Goal: Information Seeking & Learning: Find specific page/section

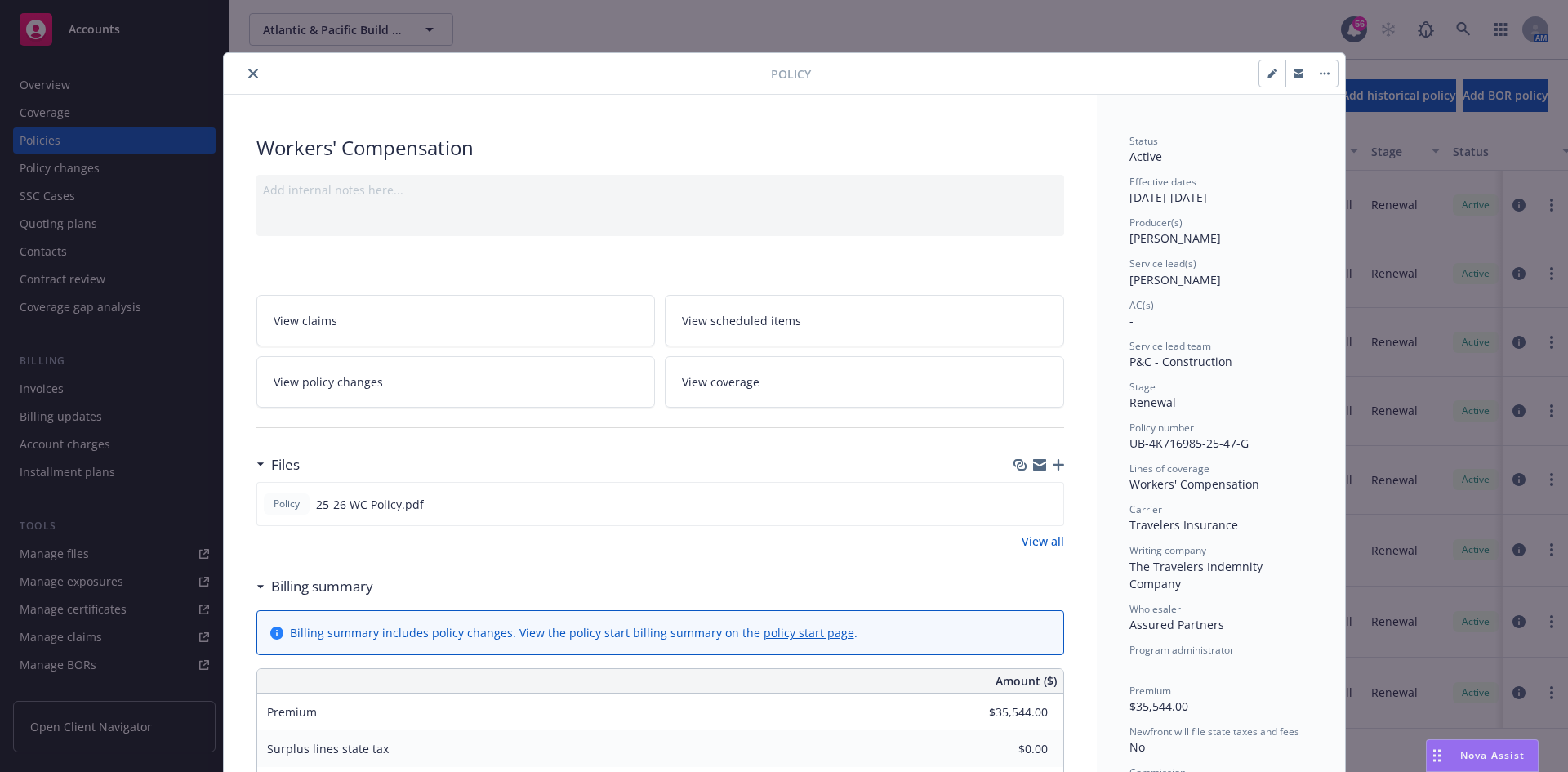
click at [243, 81] on button "close" at bounding box center [253, 73] width 19 height 19
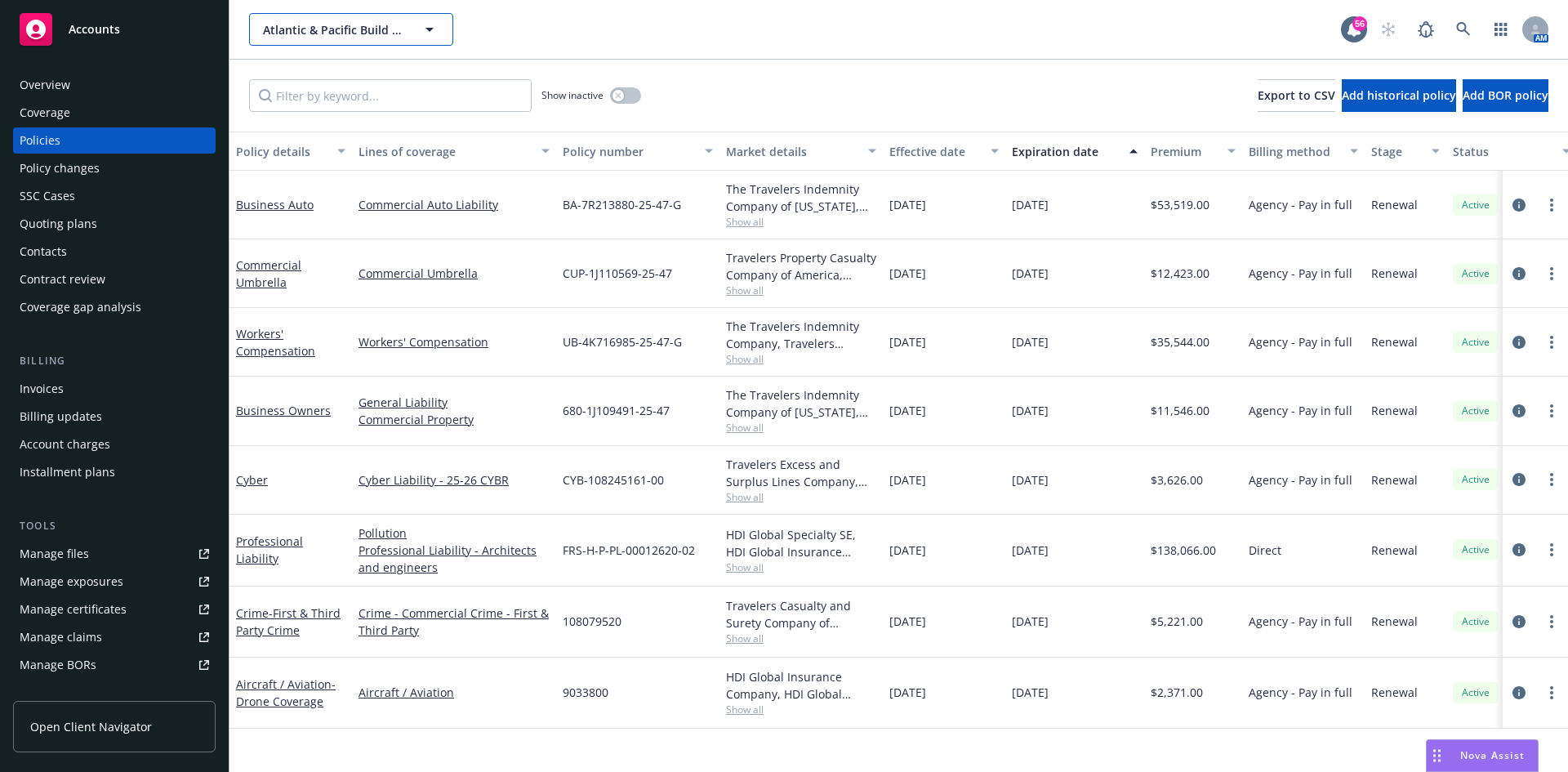
click at [284, 36] on span "Atlantic & Pacific Build Group, LLC" at bounding box center [333, 29] width 141 height 17
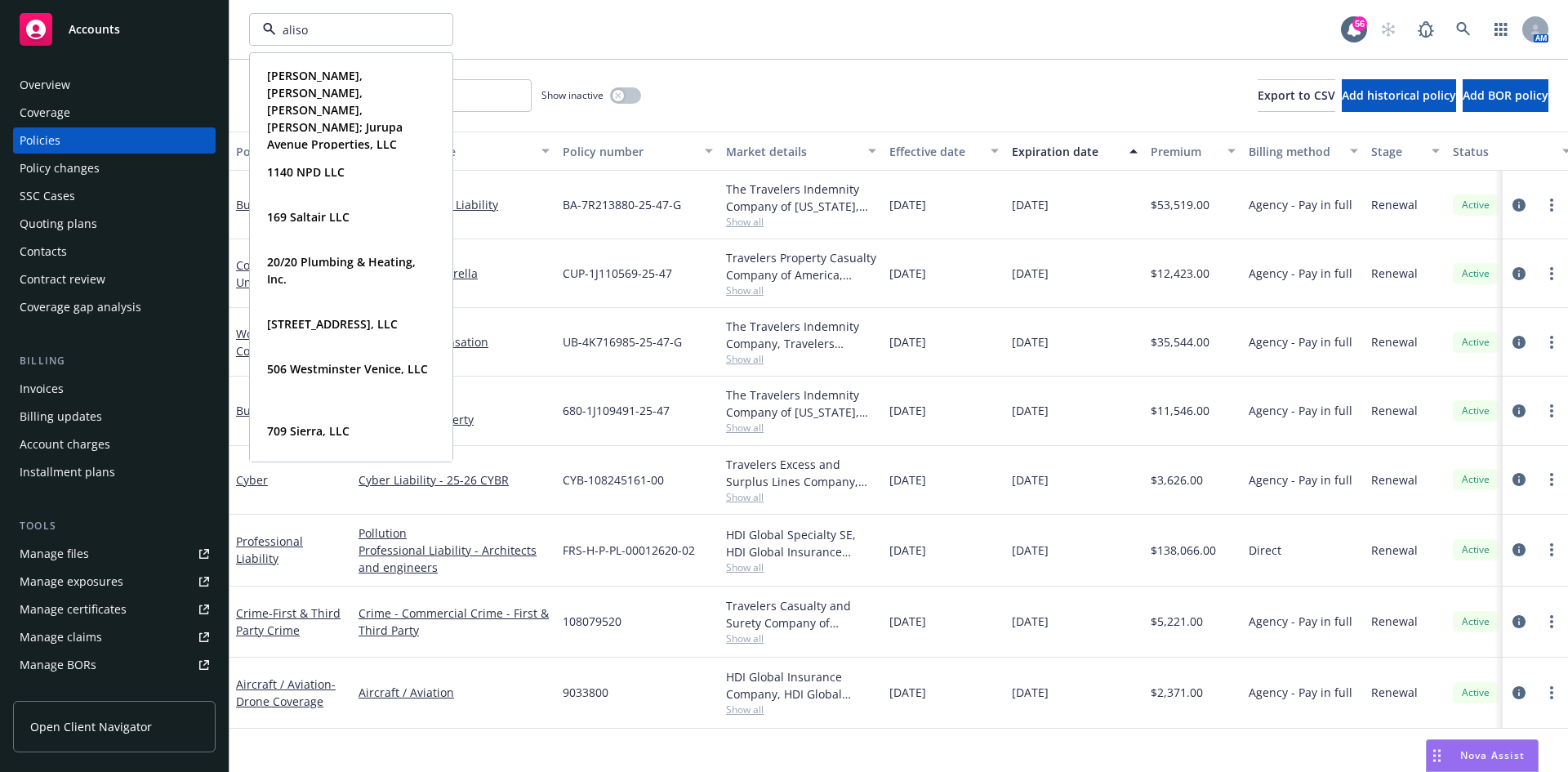
type input "aliso"
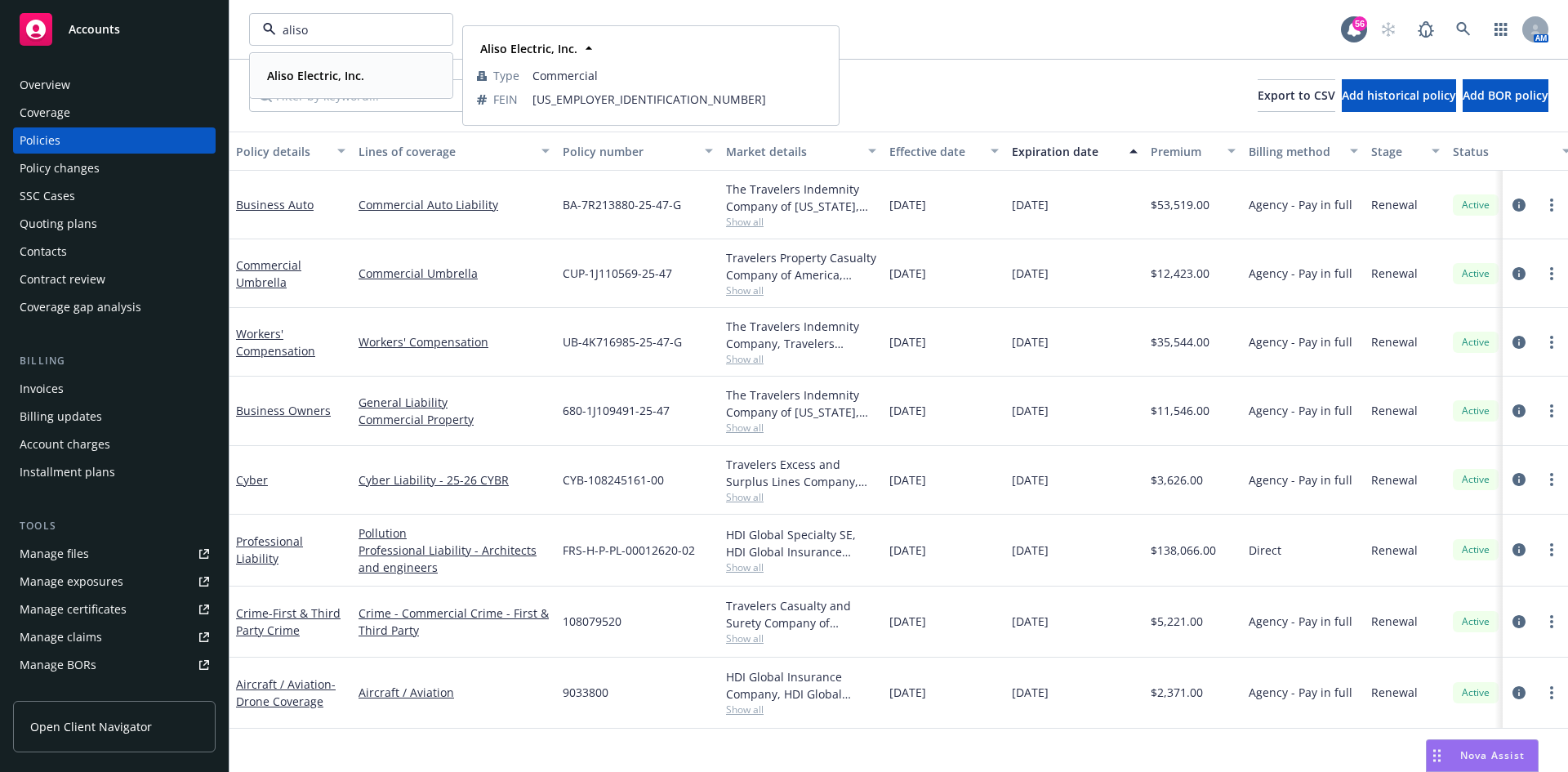
click at [299, 76] on strong "Aliso Electric, Inc." at bounding box center [316, 76] width 97 height 16
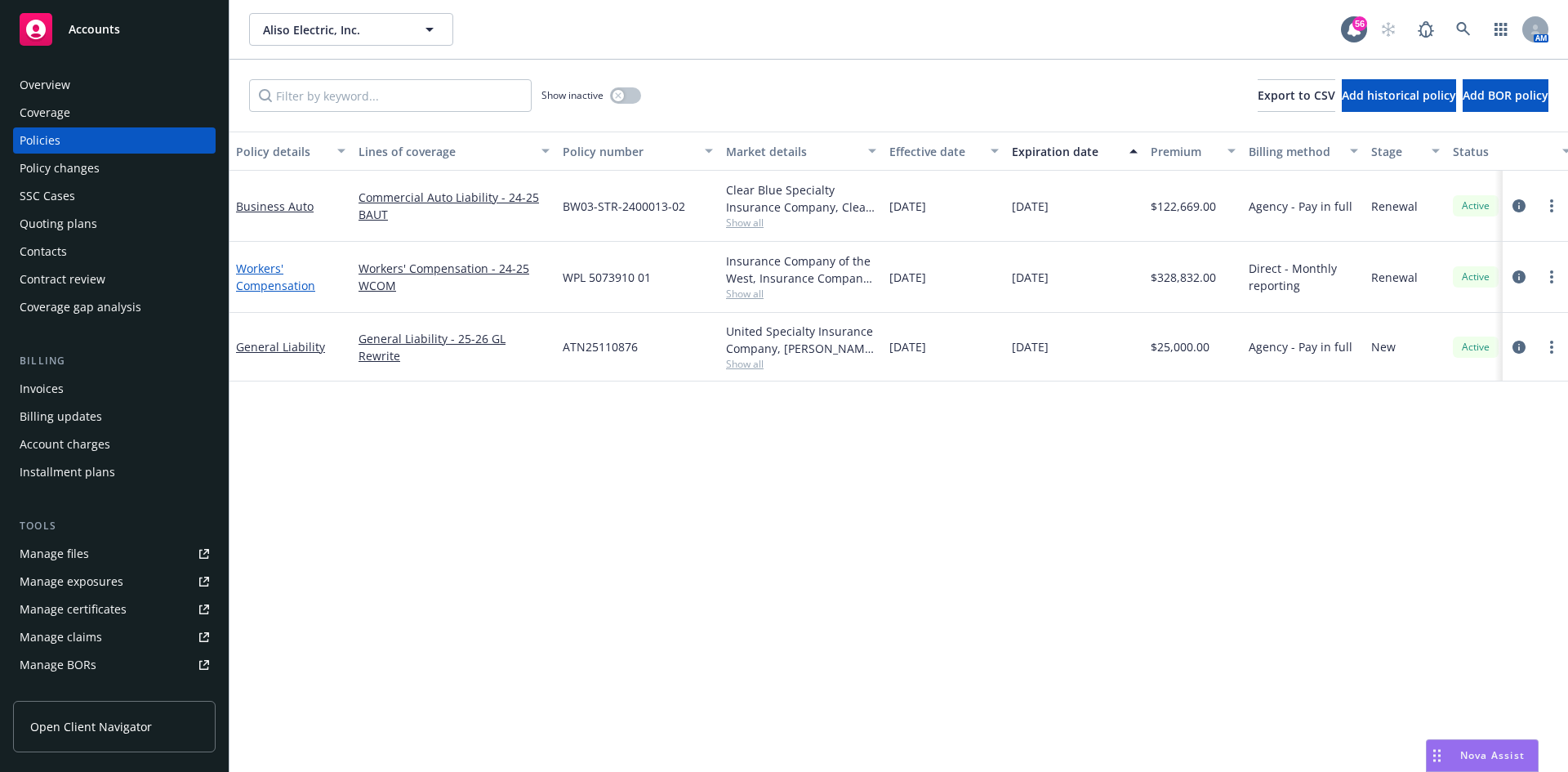
click at [262, 284] on link "Workers' Compensation" at bounding box center [276, 277] width 79 height 33
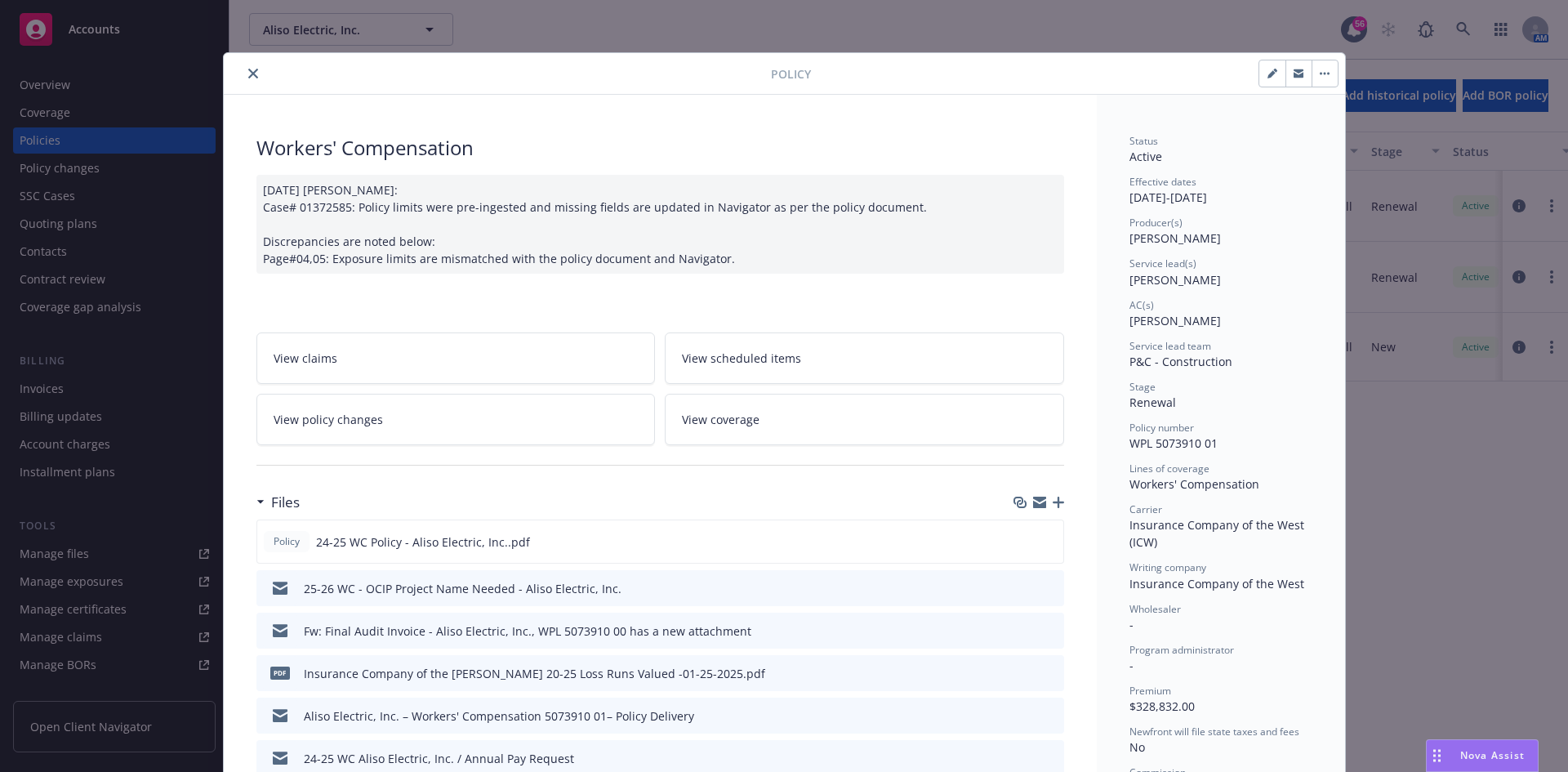
click at [258, 78] on div at bounding box center [500, 73] width 540 height 19
drag, startPoint x: 51, startPoint y: 85, endPoint x: 241, endPoint y: 79, distance: 190.1
click at [52, 85] on div "Policy Workers' Compensation [DATE] [PERSON_NAME]: Case# 01372585: Policy limit…" at bounding box center [784, 386] width 1568 height 772
click at [246, 78] on button "close" at bounding box center [253, 73] width 19 height 19
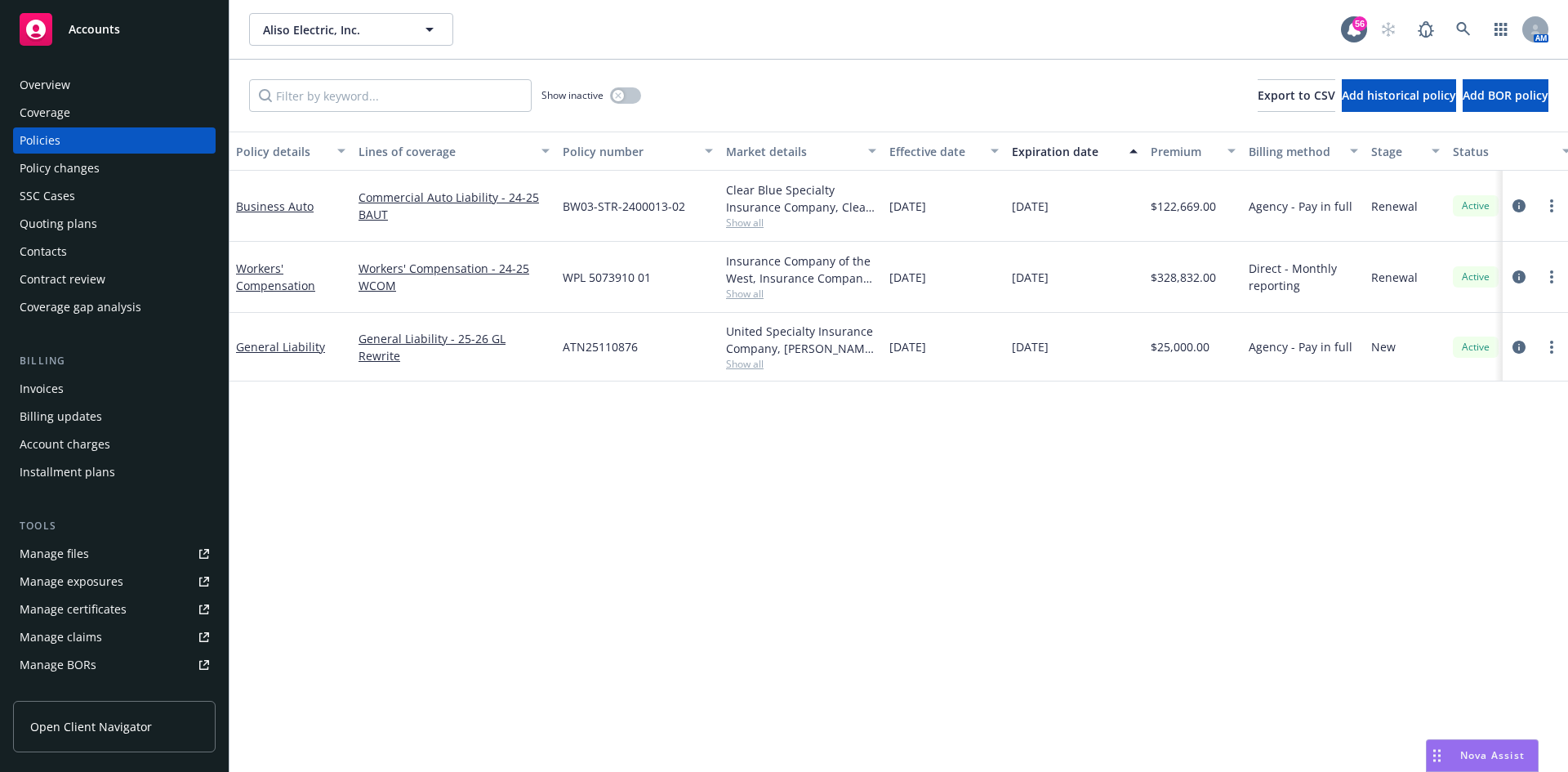
click at [1550, 265] on div at bounding box center [1535, 277] width 65 height 71
click at [1549, 276] on link "more" at bounding box center [1552, 277] width 19 height 19
click at [1414, 505] on link "Copy logging email" at bounding box center [1465, 506] width 192 height 33
